Goal: Find specific page/section: Find specific page/section

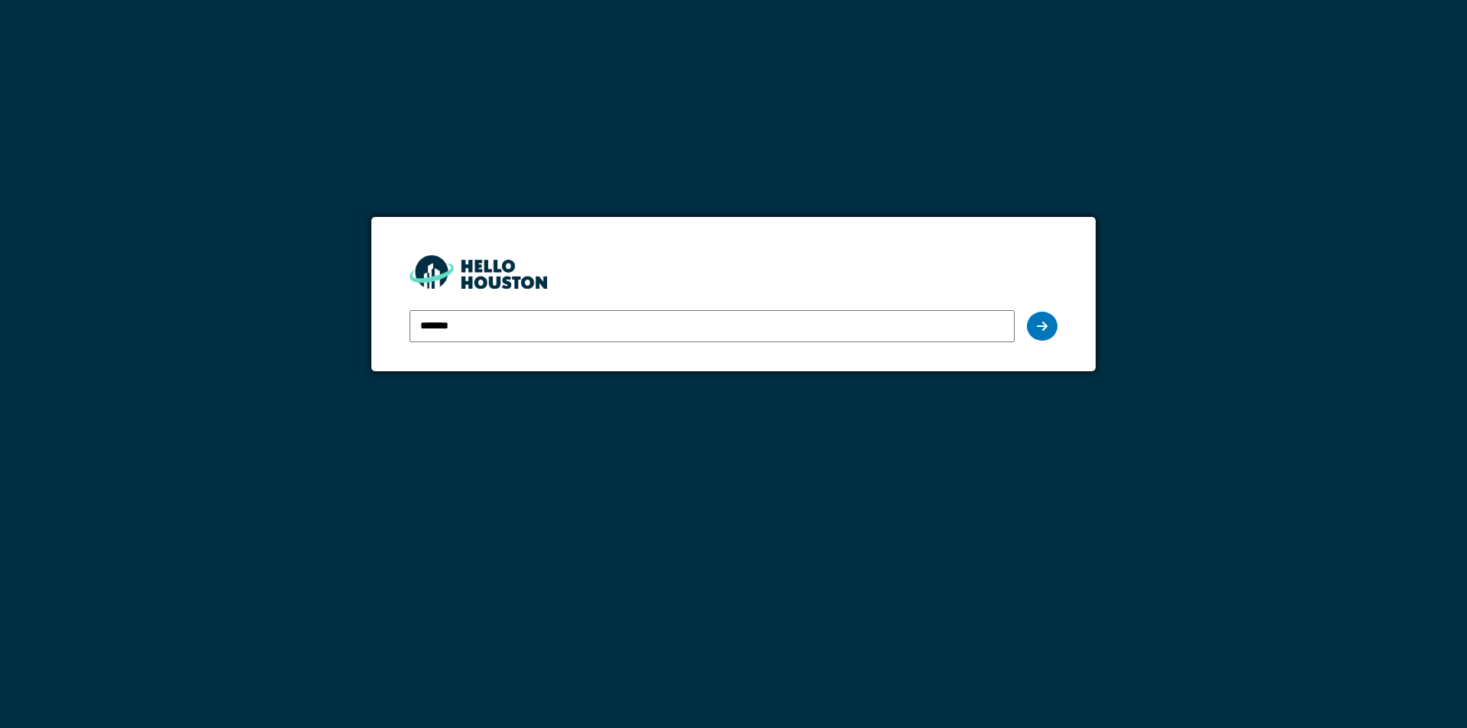
type input "**********"
click at [1039, 326] on icon at bounding box center [1041, 326] width 11 height 12
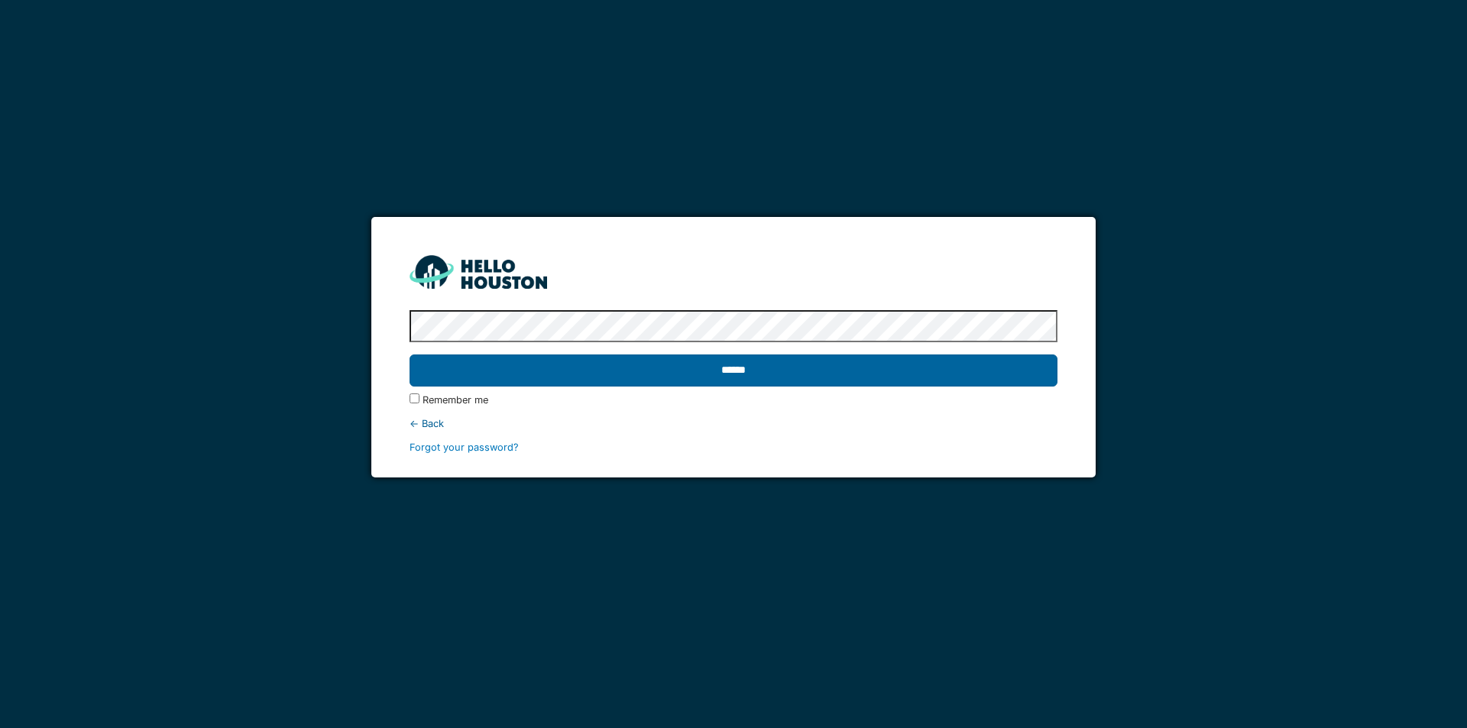
click at [731, 367] on input "******" at bounding box center [732, 370] width 647 height 32
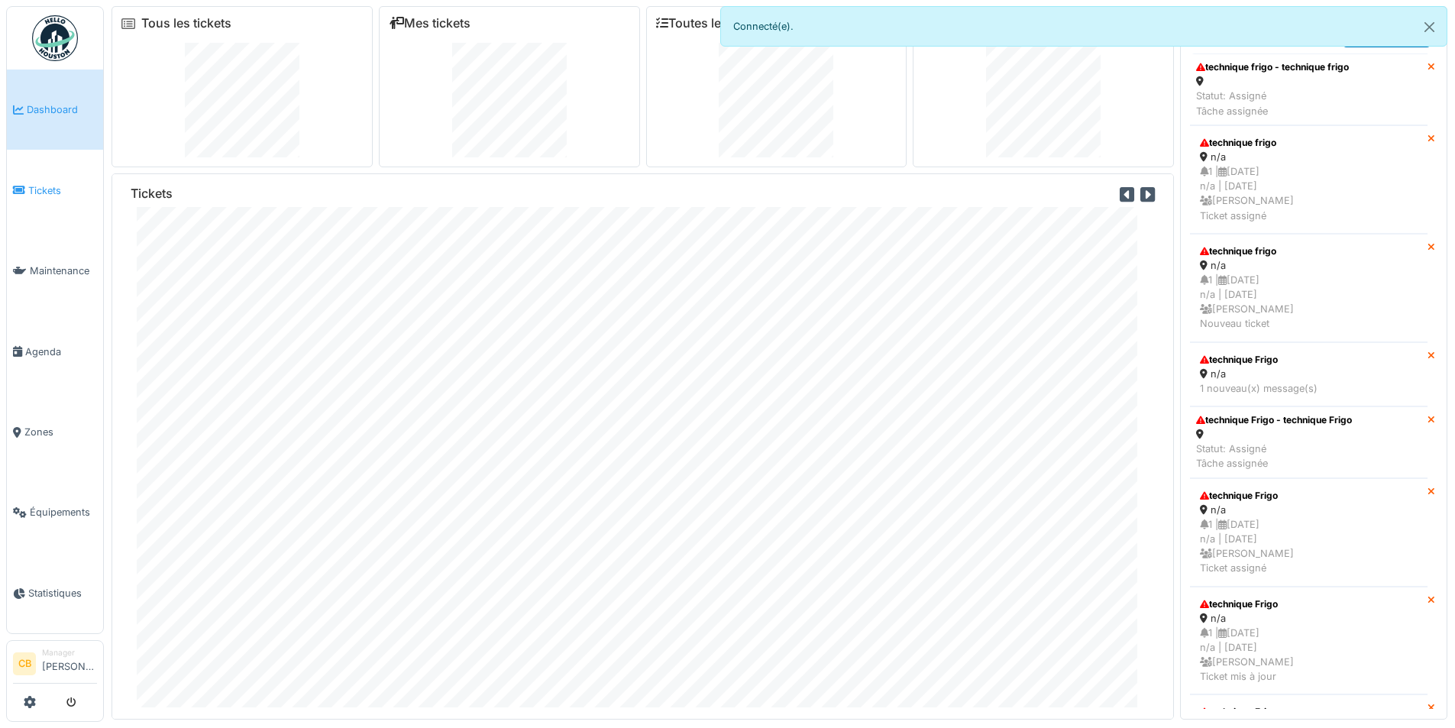
click at [39, 186] on span "Tickets" at bounding box center [62, 190] width 69 height 15
